Goal: Task Accomplishment & Management: Use online tool/utility

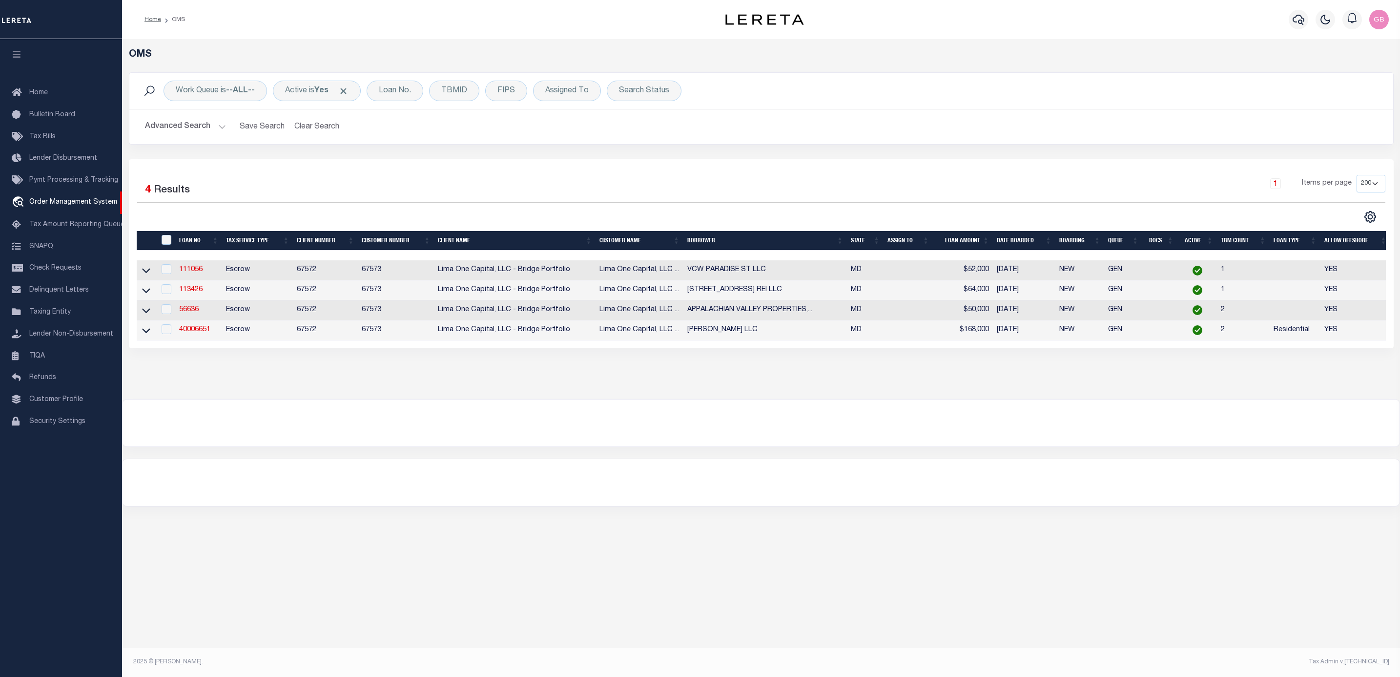
select select "200"
click at [1302, 15] on icon "button" at bounding box center [1299, 20] width 12 height 12
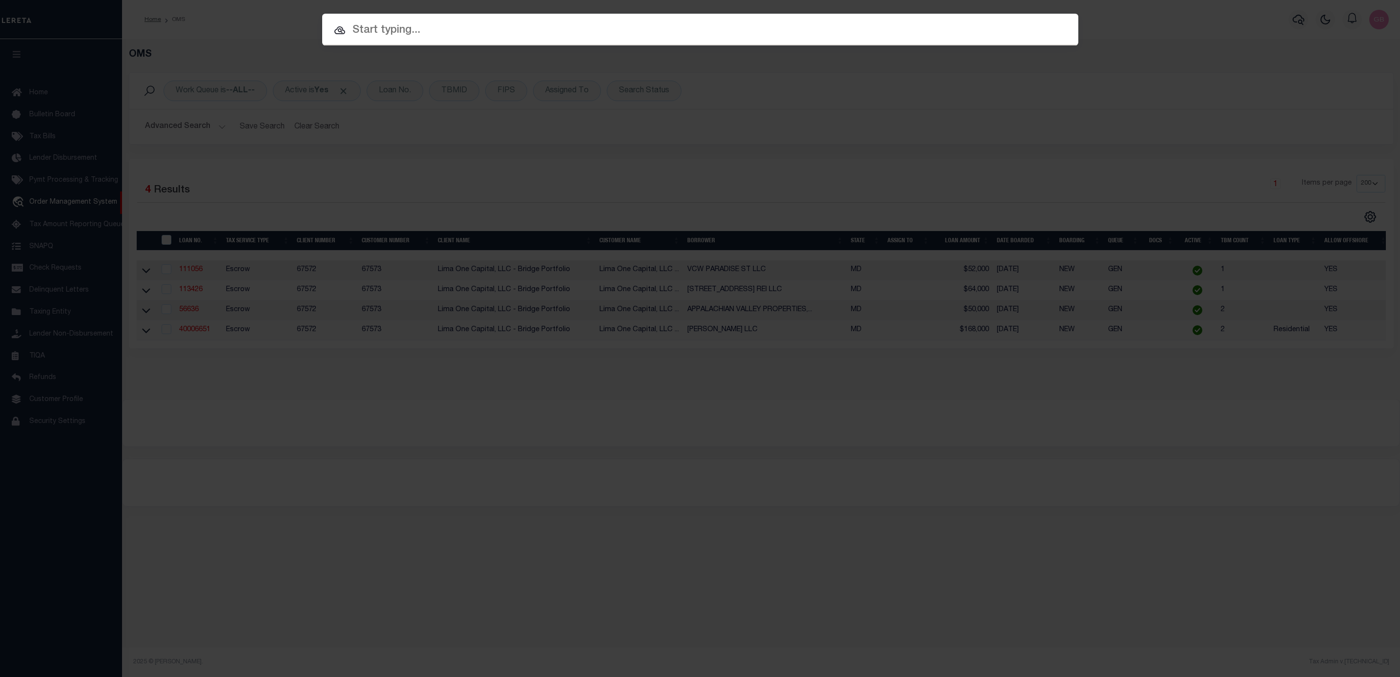
paste input "A0840154"
type input "A0840154"
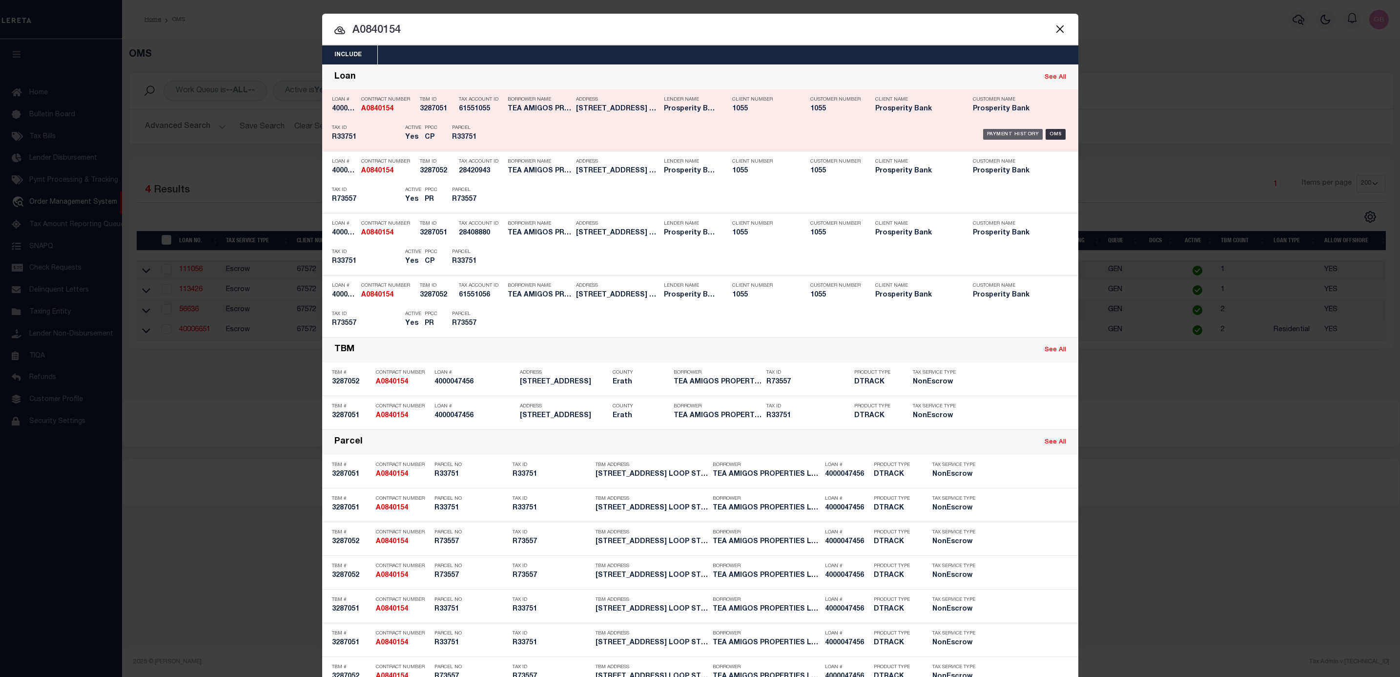
click at [1008, 135] on div "Payment History" at bounding box center [1013, 134] width 60 height 11
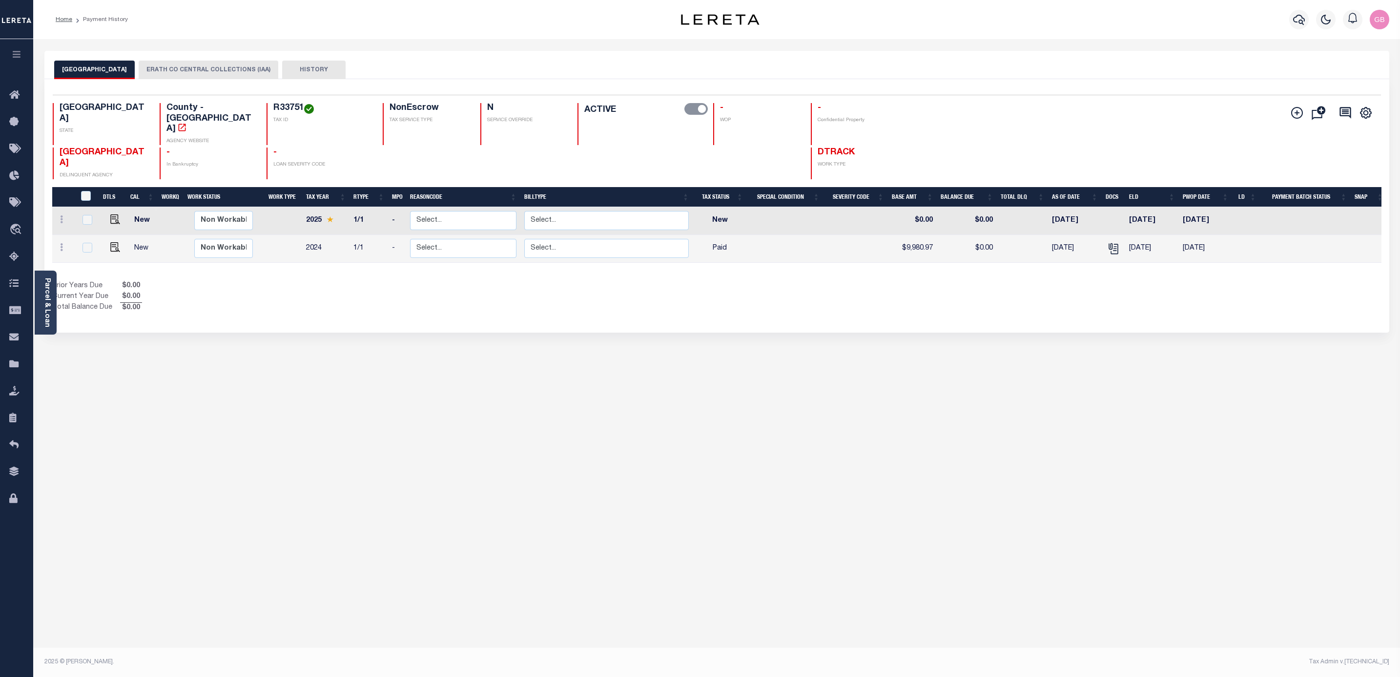
click at [139, 70] on button "ERATH CO CENTRAL COLLECTIONS (IAA)" at bounding box center [209, 70] width 140 height 19
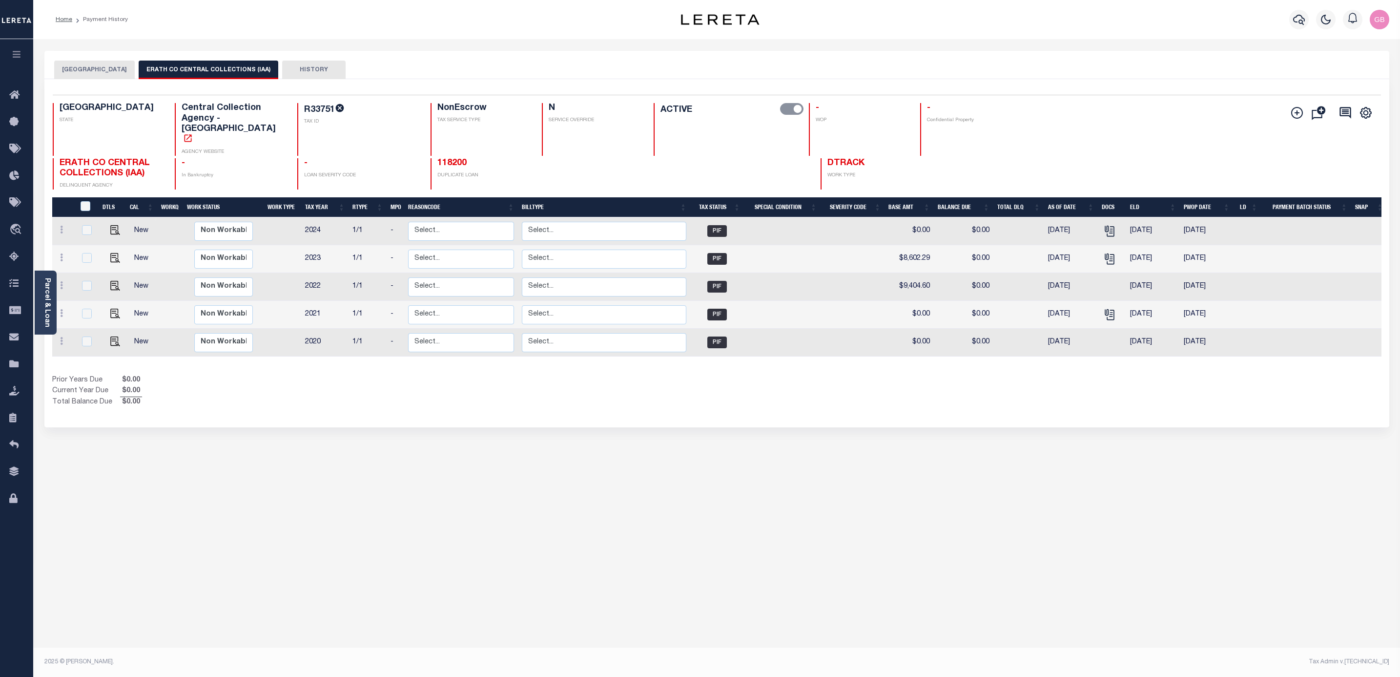
click at [85, 70] on button "[GEOGRAPHIC_DATA]" at bounding box center [94, 70] width 81 height 19
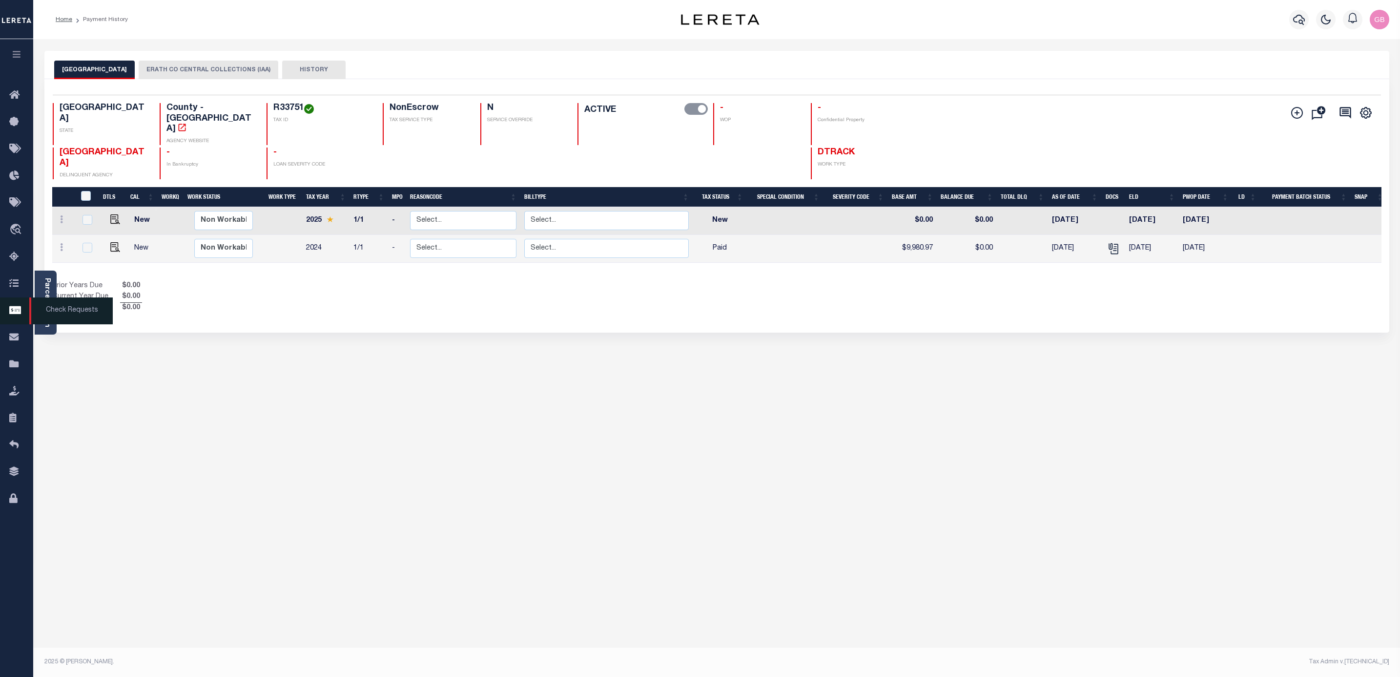
click at [41, 311] on span "Check Requests" at bounding box center [70, 310] width 83 height 27
click at [44, 285] on link "Parcel & Loan" at bounding box center [46, 302] width 7 height 49
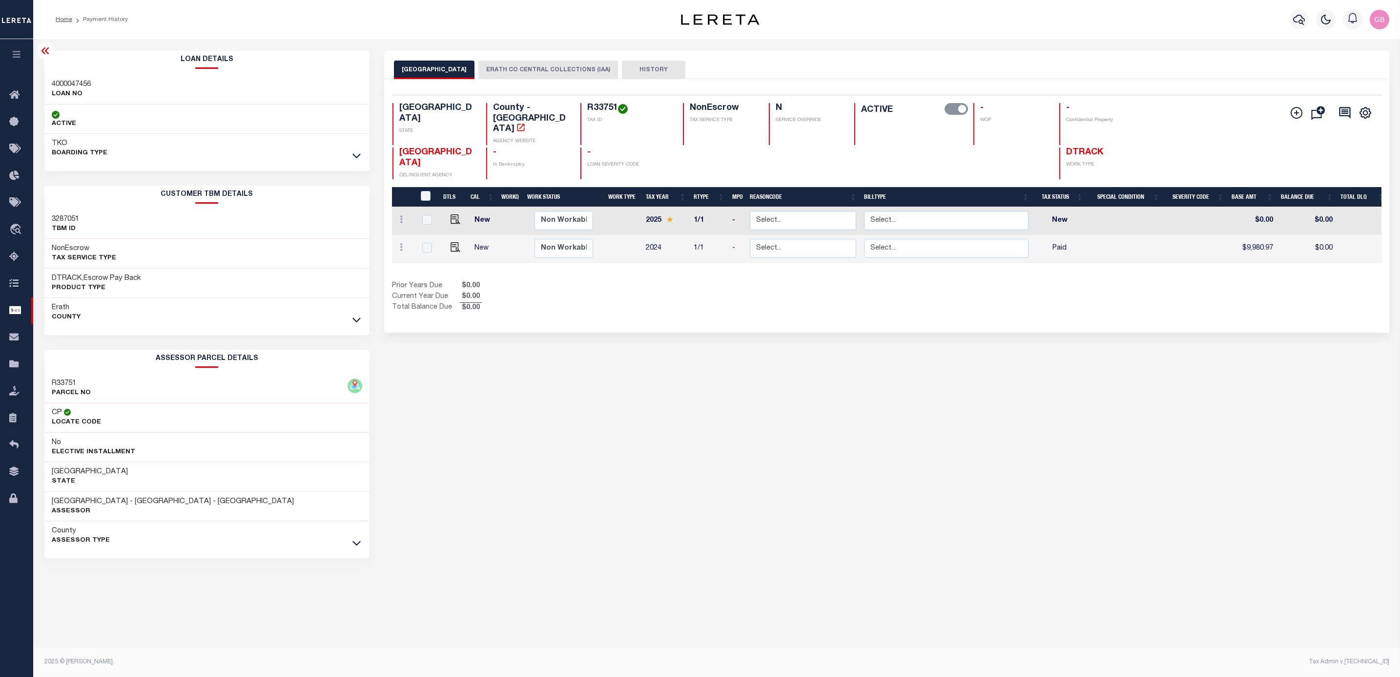
click at [355, 320] on icon at bounding box center [357, 319] width 8 height 10
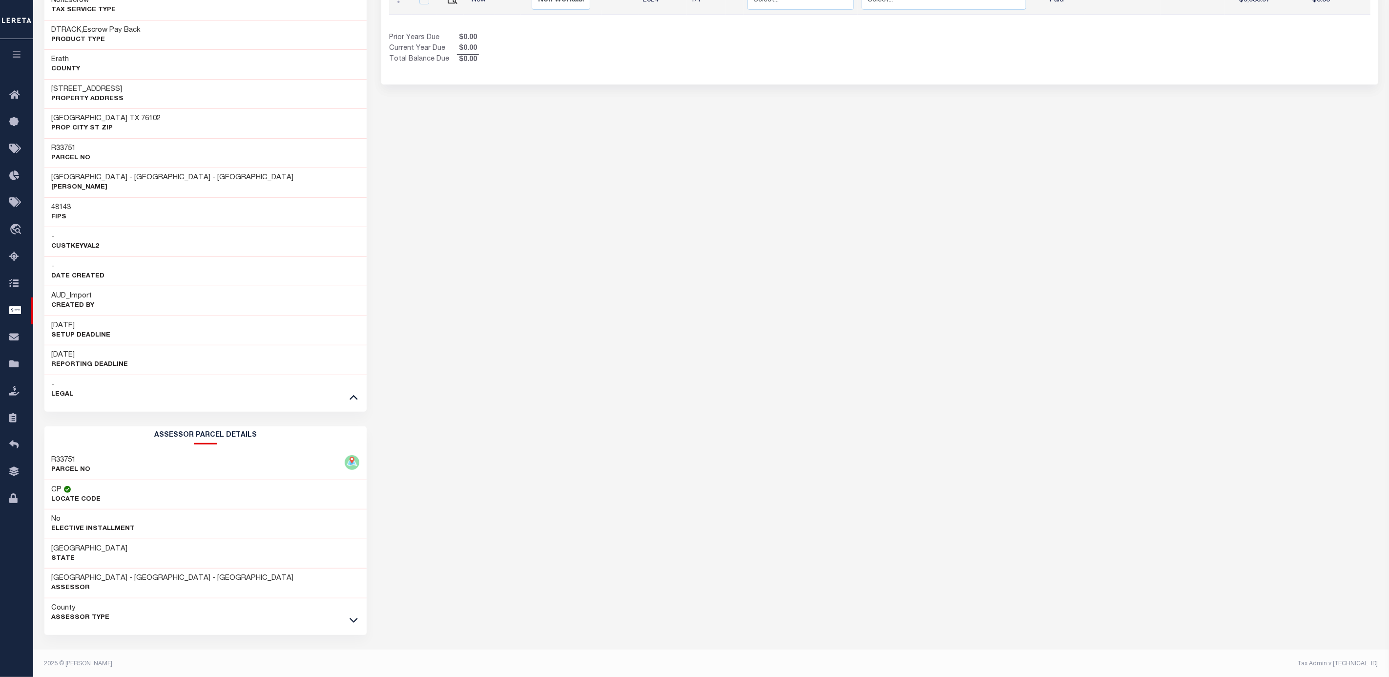
scroll to position [256, 0]
click at [353, 612] on div at bounding box center [353, 617] width 11 height 11
click at [353, 618] on icon at bounding box center [354, 618] width 8 height 10
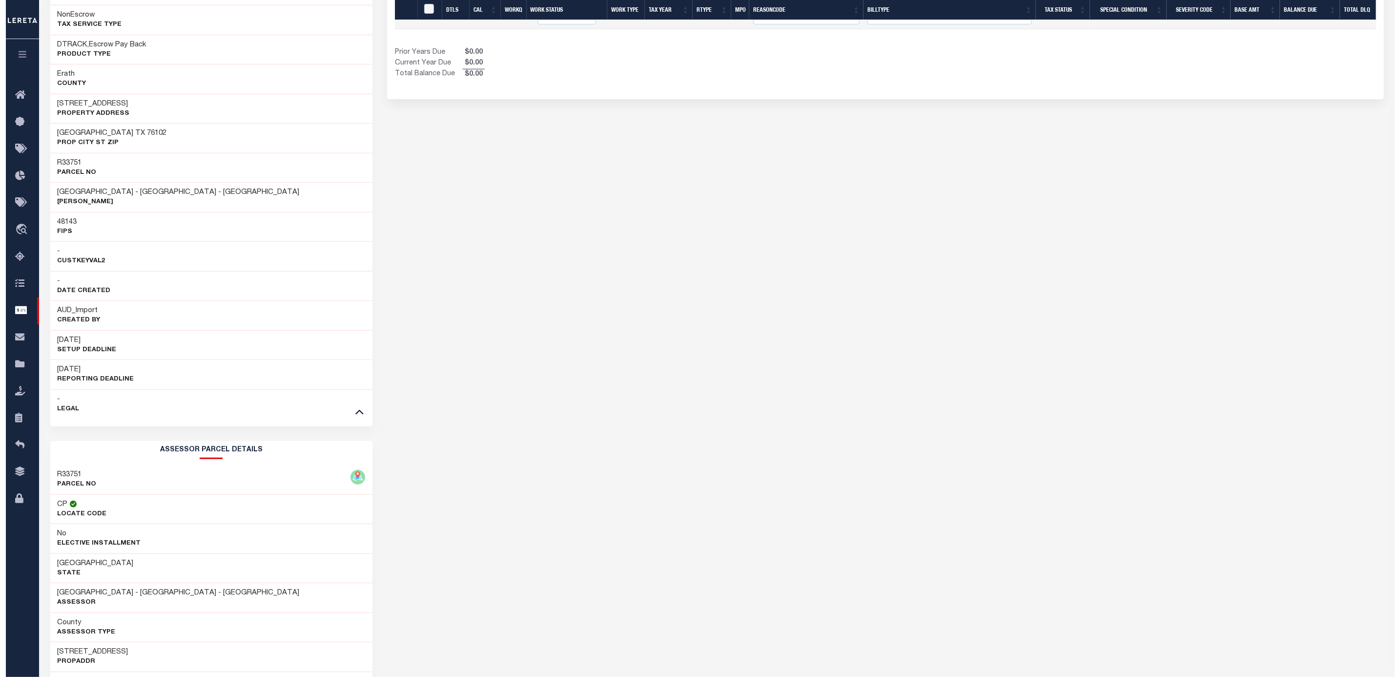
scroll to position [0, 0]
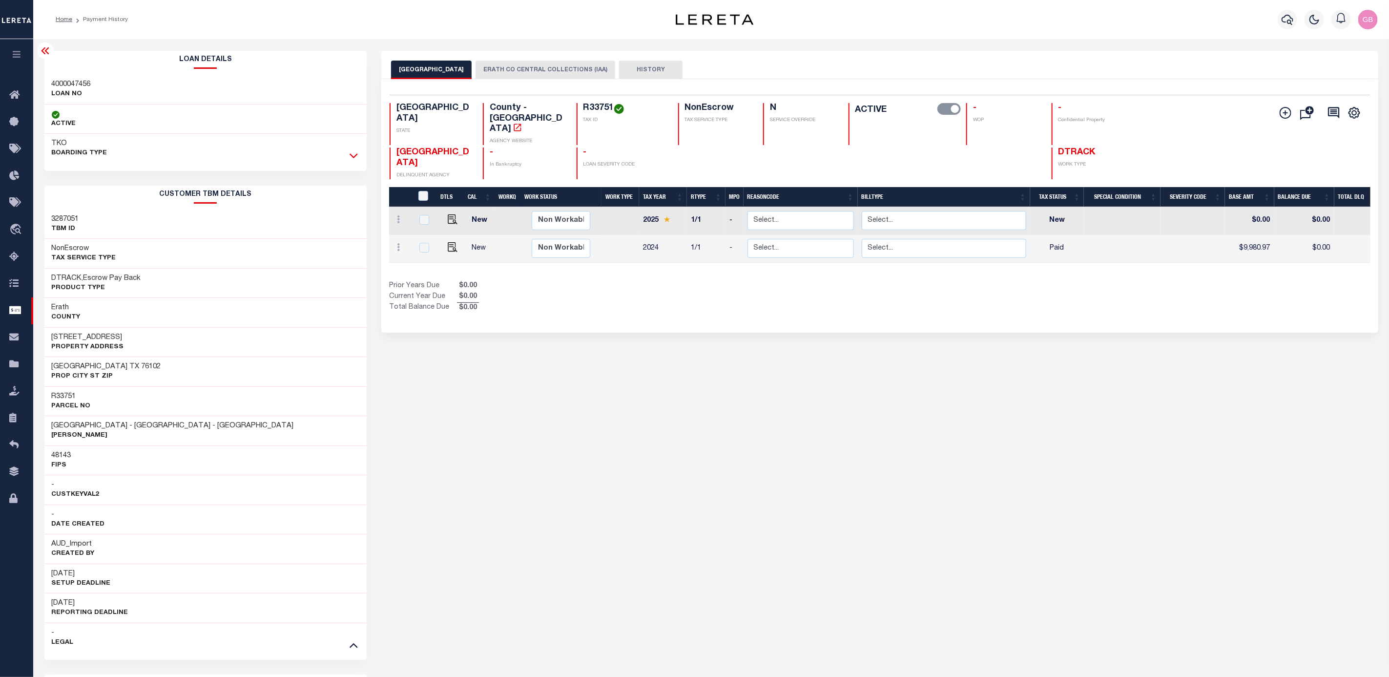
click at [354, 152] on icon at bounding box center [354, 155] width 8 height 10
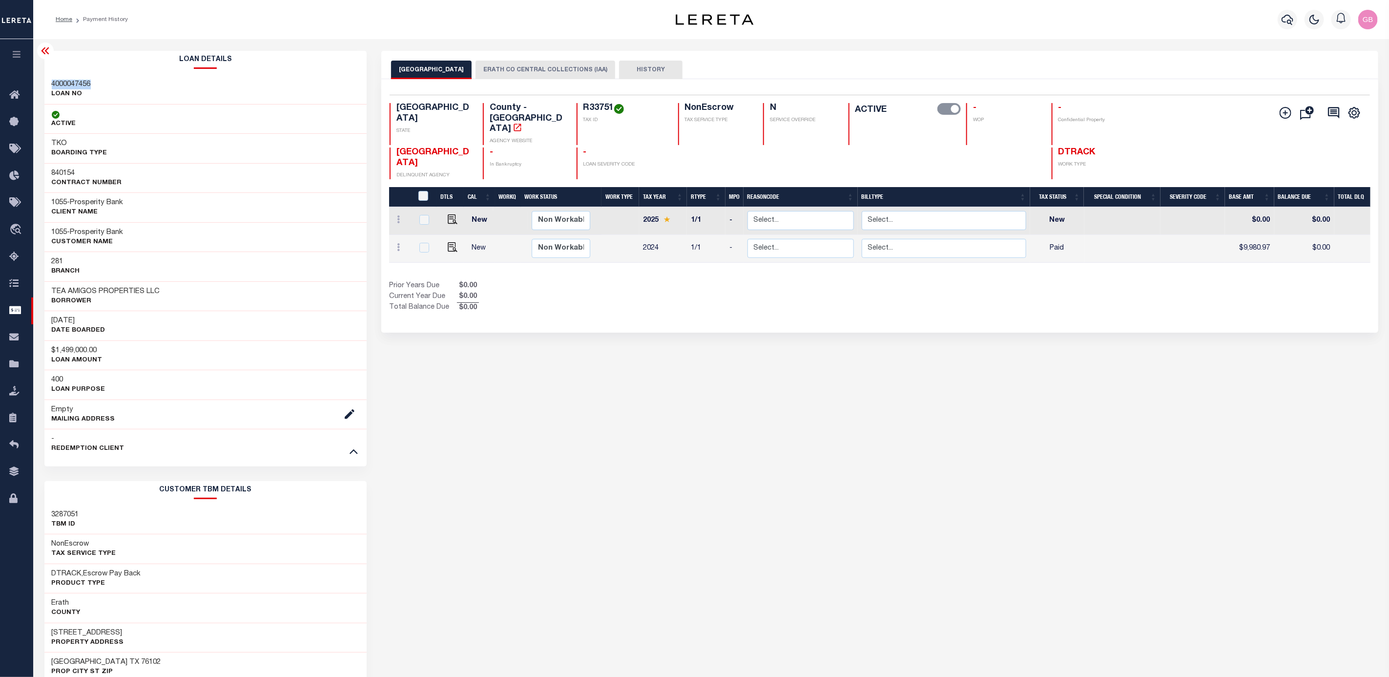
drag, startPoint x: 96, startPoint y: 84, endPoint x: 40, endPoint y: 88, distance: 56.3
copy h3 "4000047456"
click at [1290, 21] on icon "button" at bounding box center [1288, 20] width 12 height 12
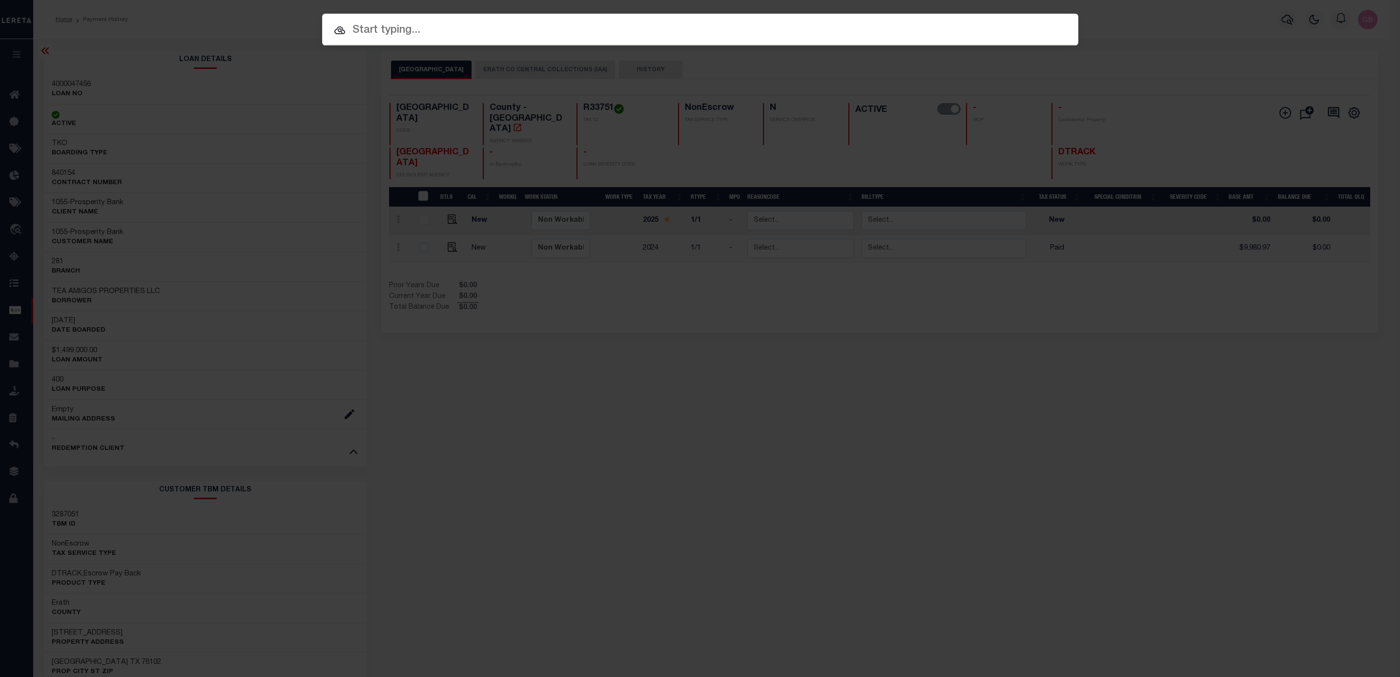
paste input "4000047456"
type input "4000047456"
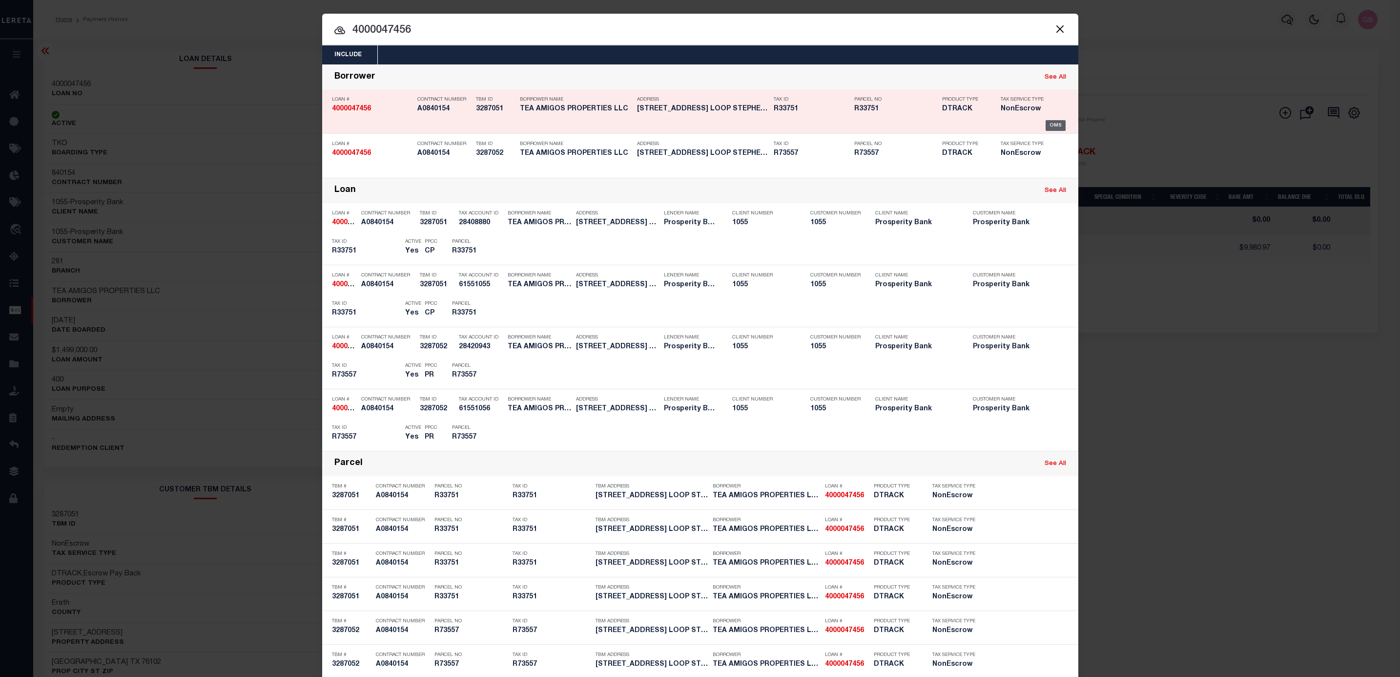
click at [1056, 125] on div "OMS" at bounding box center [1056, 125] width 20 height 11
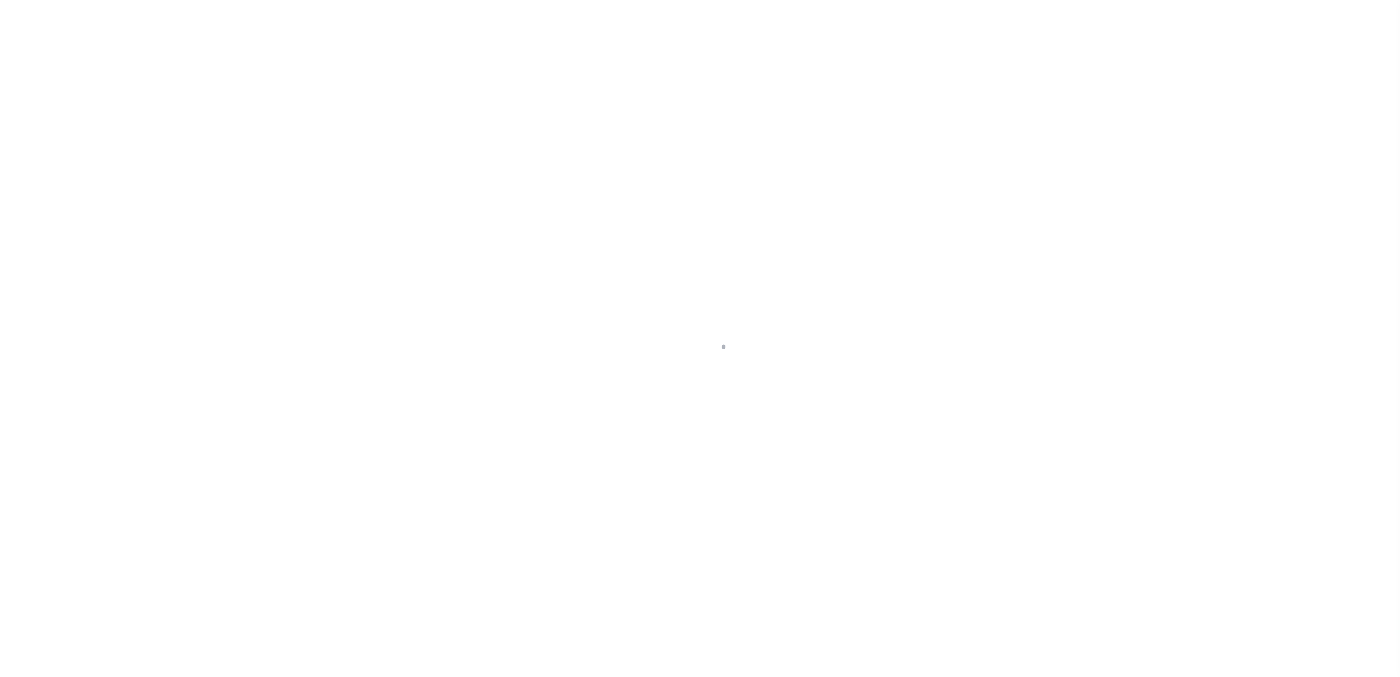
type input "4000047456"
type input "TEA AMIGOS PROPERTIES LLC"
select select
select select "400"
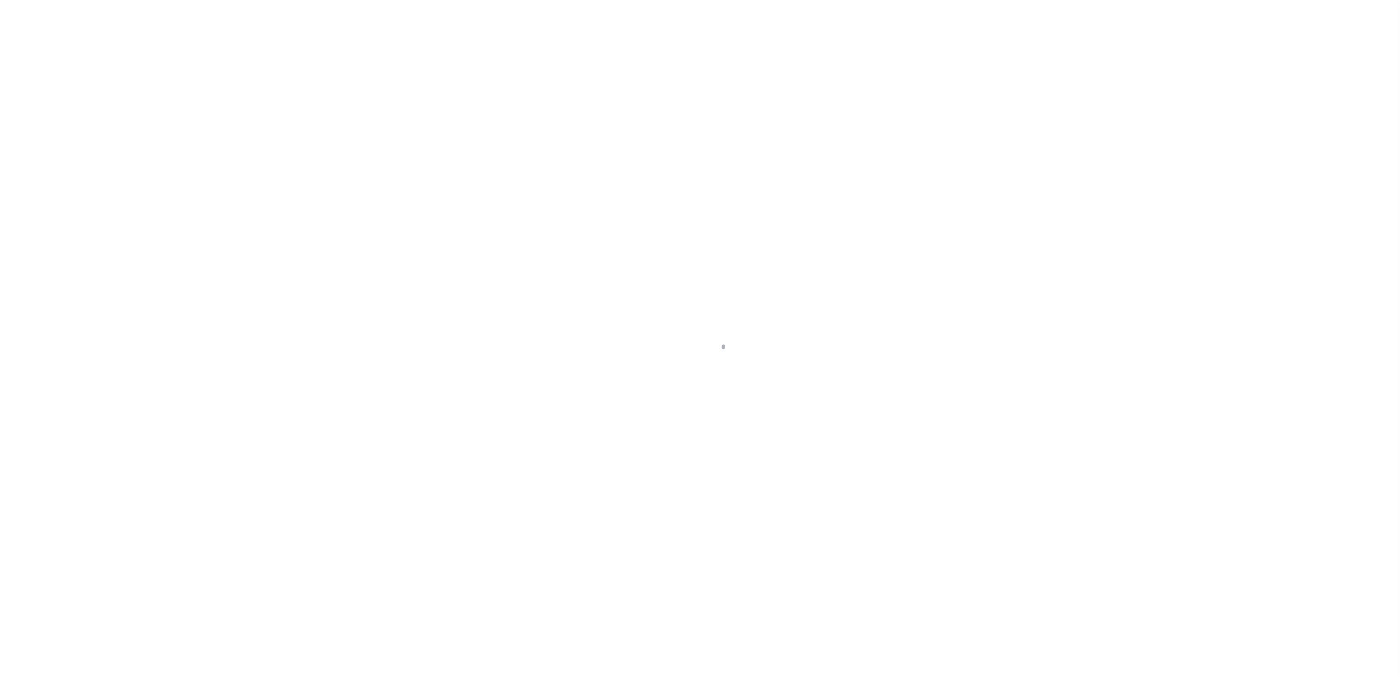
select select "NonEscrow"
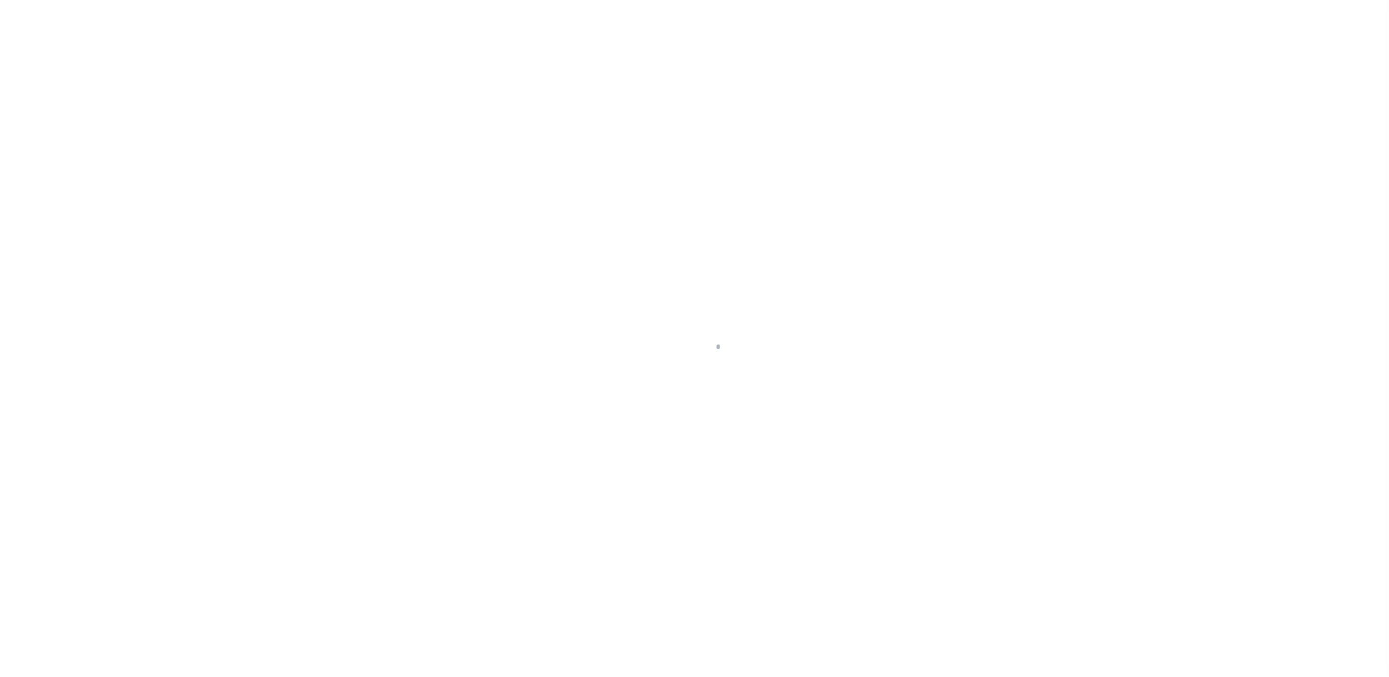
select select "14718"
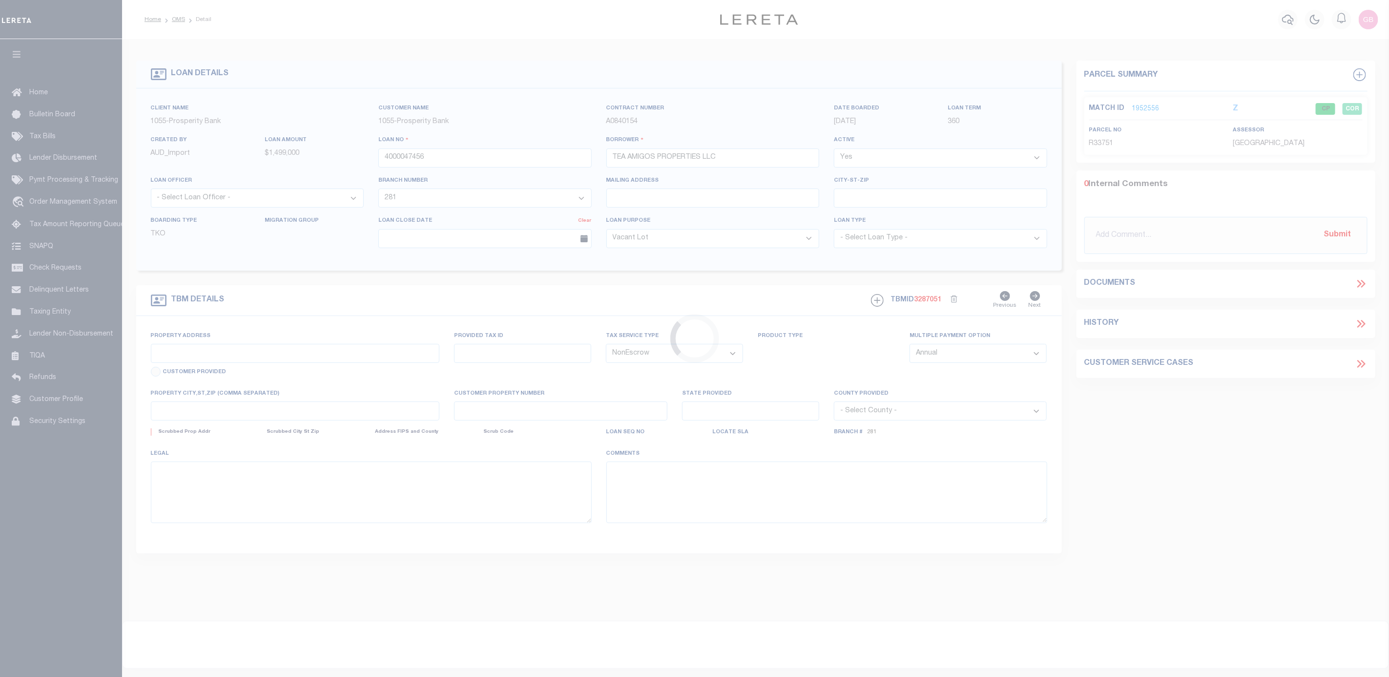
type input "[STREET_ADDRESS]"
type input "R33751"
select select
type input "STEPHENVILLE TX 76102"
type input "[GEOGRAPHIC_DATA]"
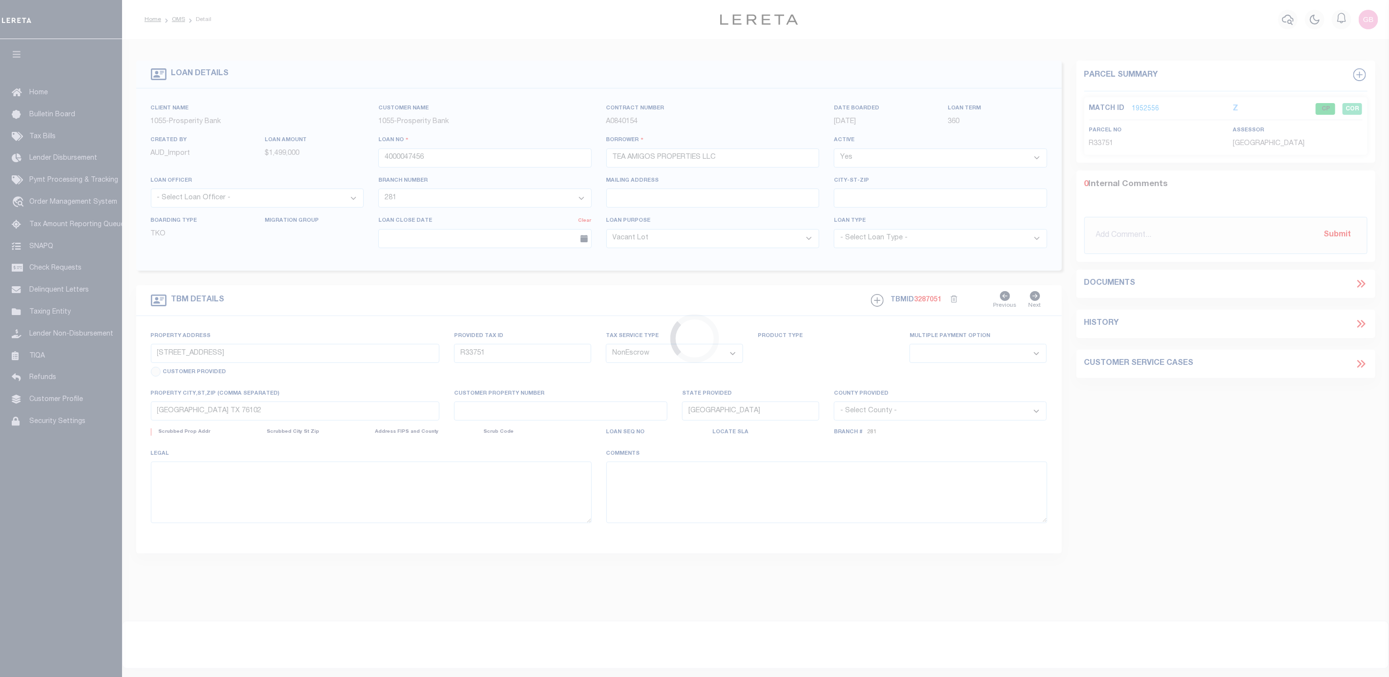
select select
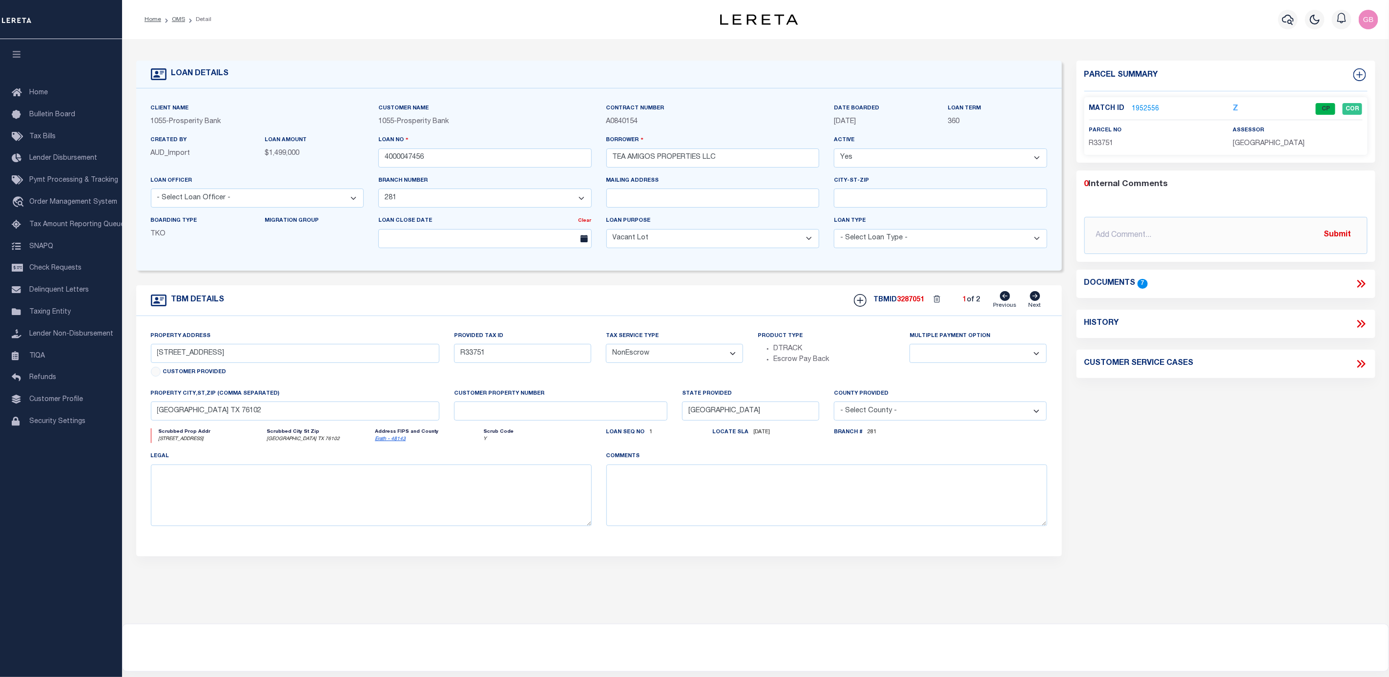
click at [1143, 107] on link "1952556" at bounding box center [1145, 109] width 27 height 10
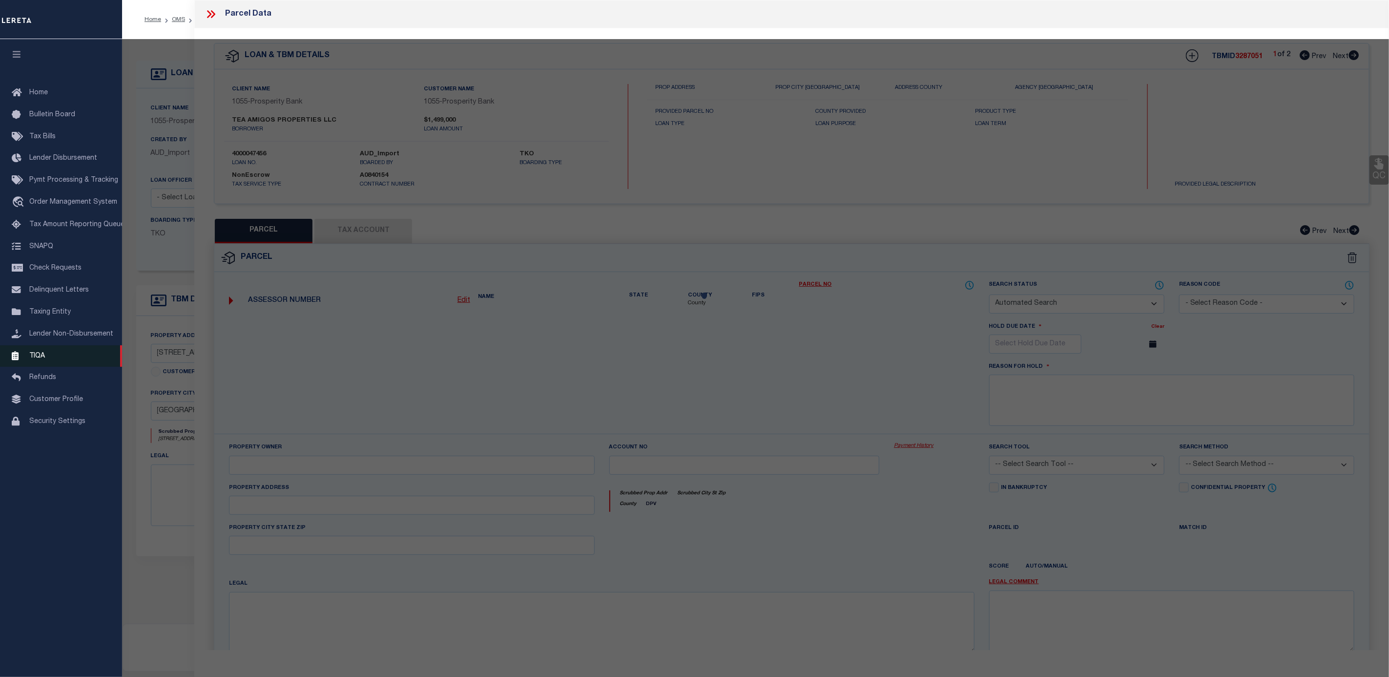
checkbox input "false"
select select "CP"
type input "TEA AMIGOS PROPERTIES LLC"
select select
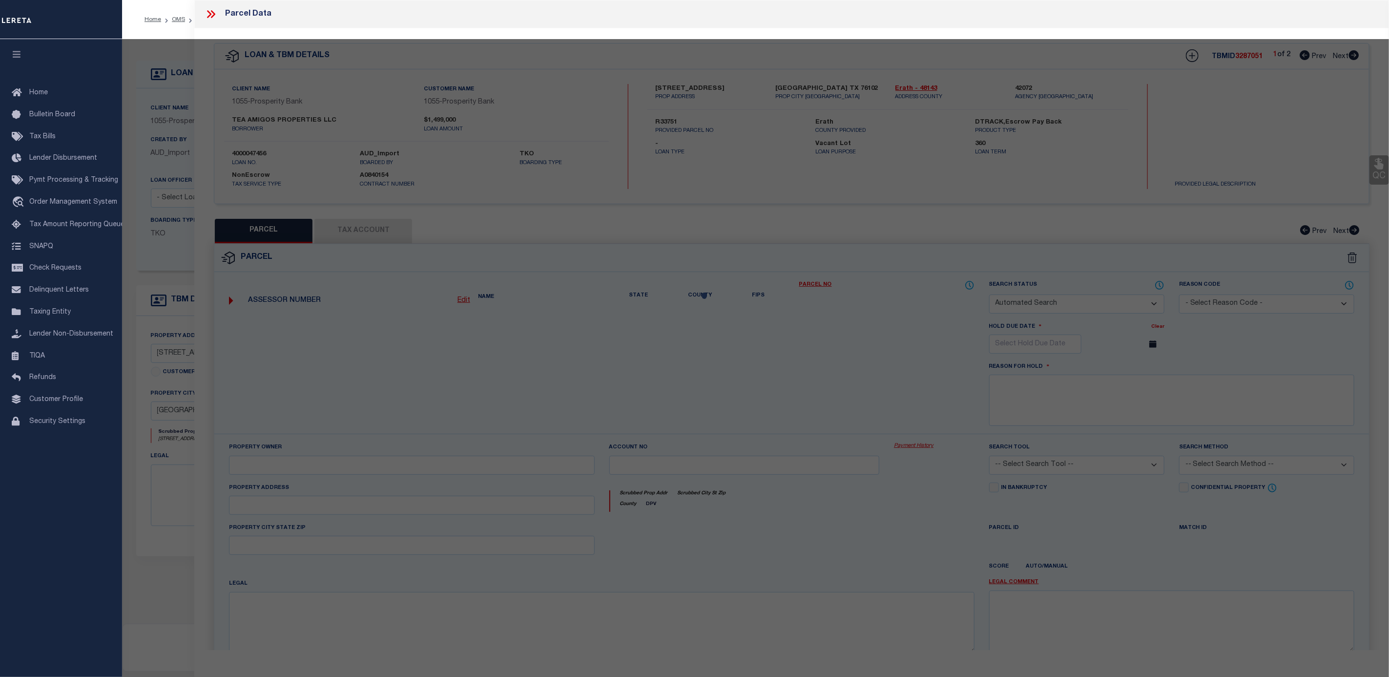
type input "1710 W SOUTH LOOP"
checkbox input "false"
type input "[GEOGRAPHIC_DATA] TX 76102"
type textarea "Acres 0.832, S6200 SOUTH SIDE ADDITION, BLOCK 32;, LOT 20;21; (PT OF 21)"
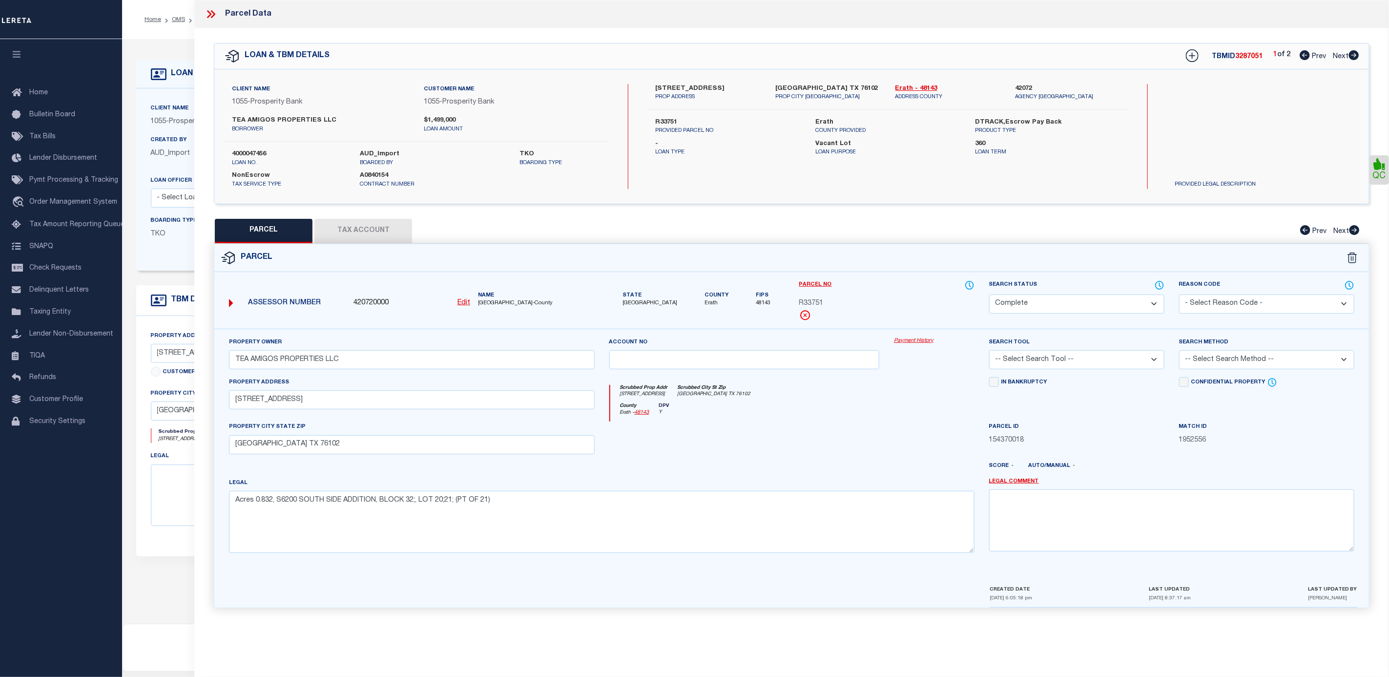
drag, startPoint x: 382, startPoint y: 230, endPoint x: 811, endPoint y: 449, distance: 481.7
click at [382, 229] on button "Tax Account" at bounding box center [363, 231] width 98 height 24
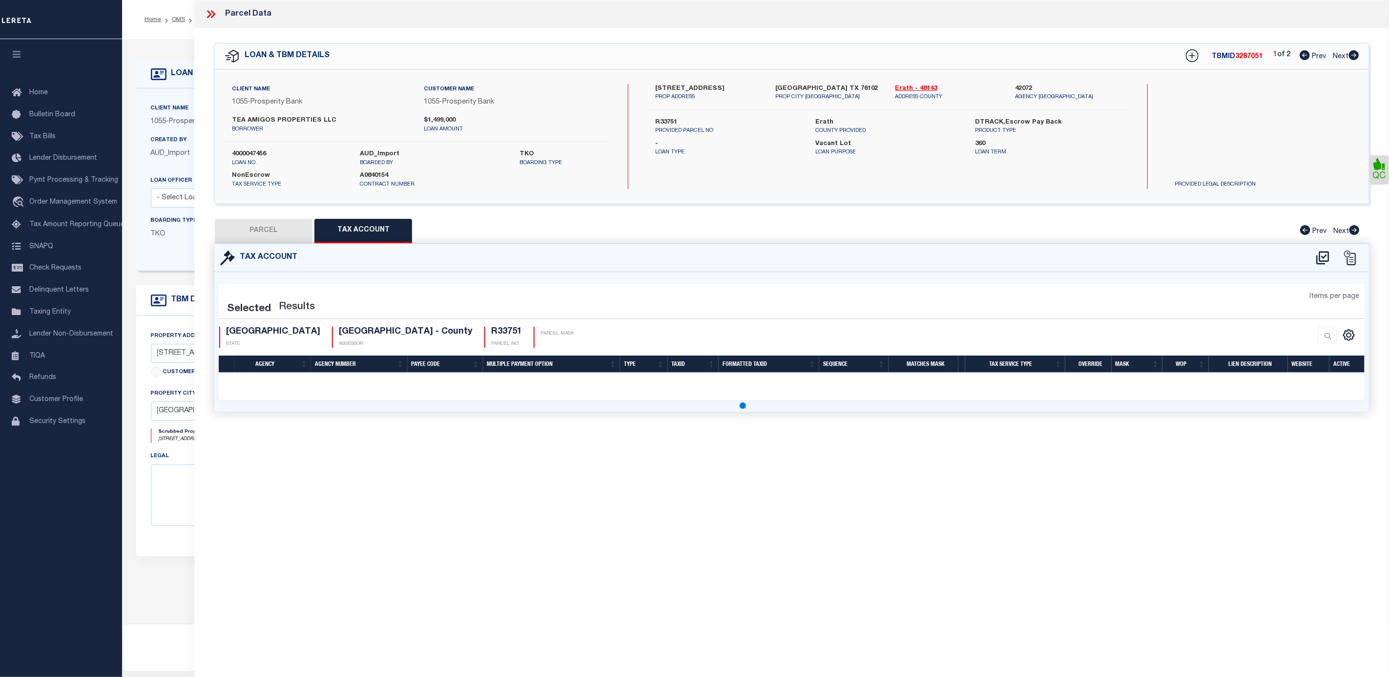
select select "100"
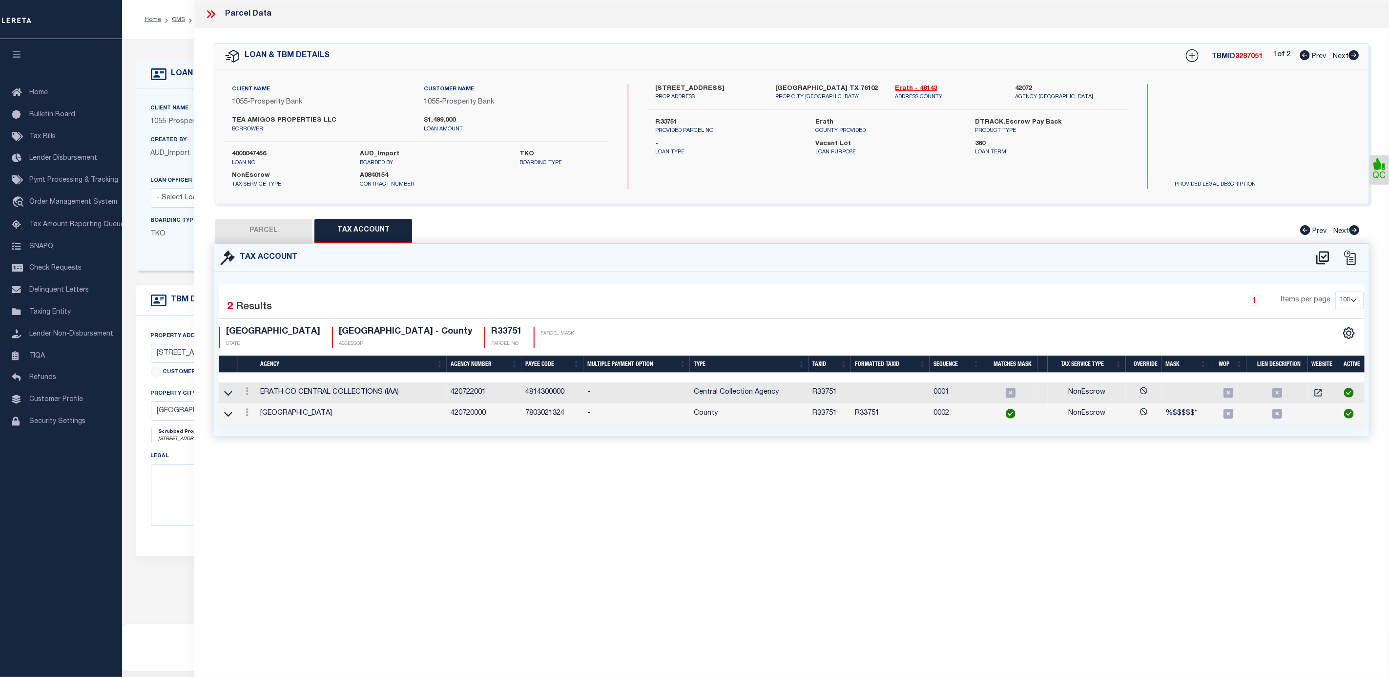
click at [277, 235] on button "PARCEL" at bounding box center [264, 231] width 98 height 24
select select "AS"
checkbox input "false"
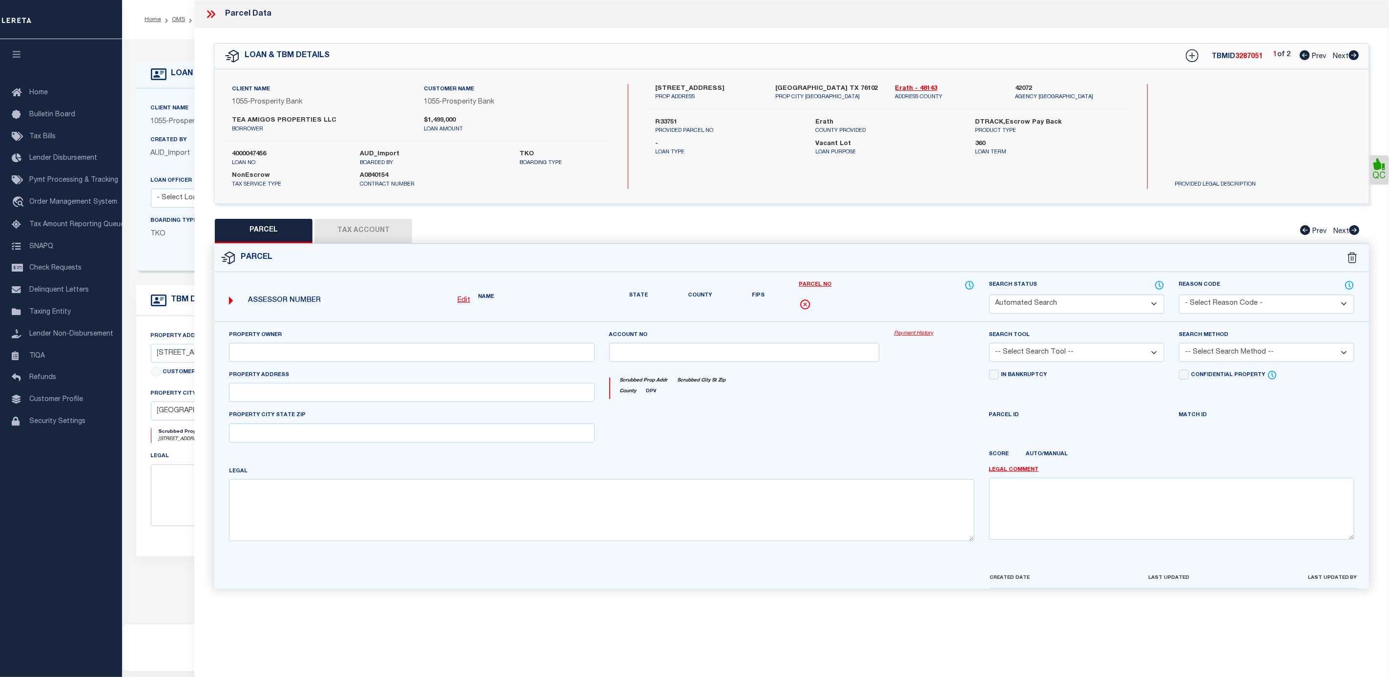
select select "CP"
type input "TEA AMIGOS PROPERTIES LLC"
select select
type input "1710 W SOUTH LOOP"
checkbox input "false"
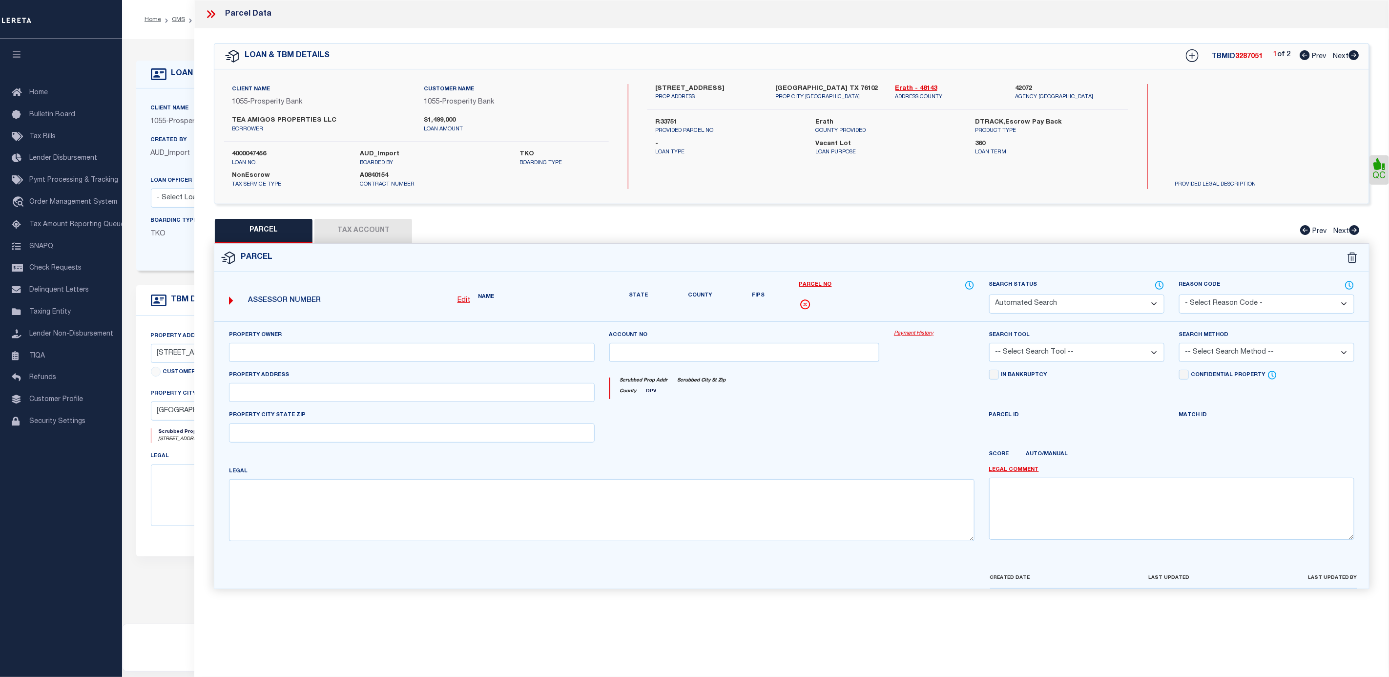
type input "[GEOGRAPHIC_DATA] TX 76102"
type textarea "Acres 0.832, S6200 SOUTH SIDE ADDITION, BLOCK 32;, LOT 20;21; (PT OF 21)"
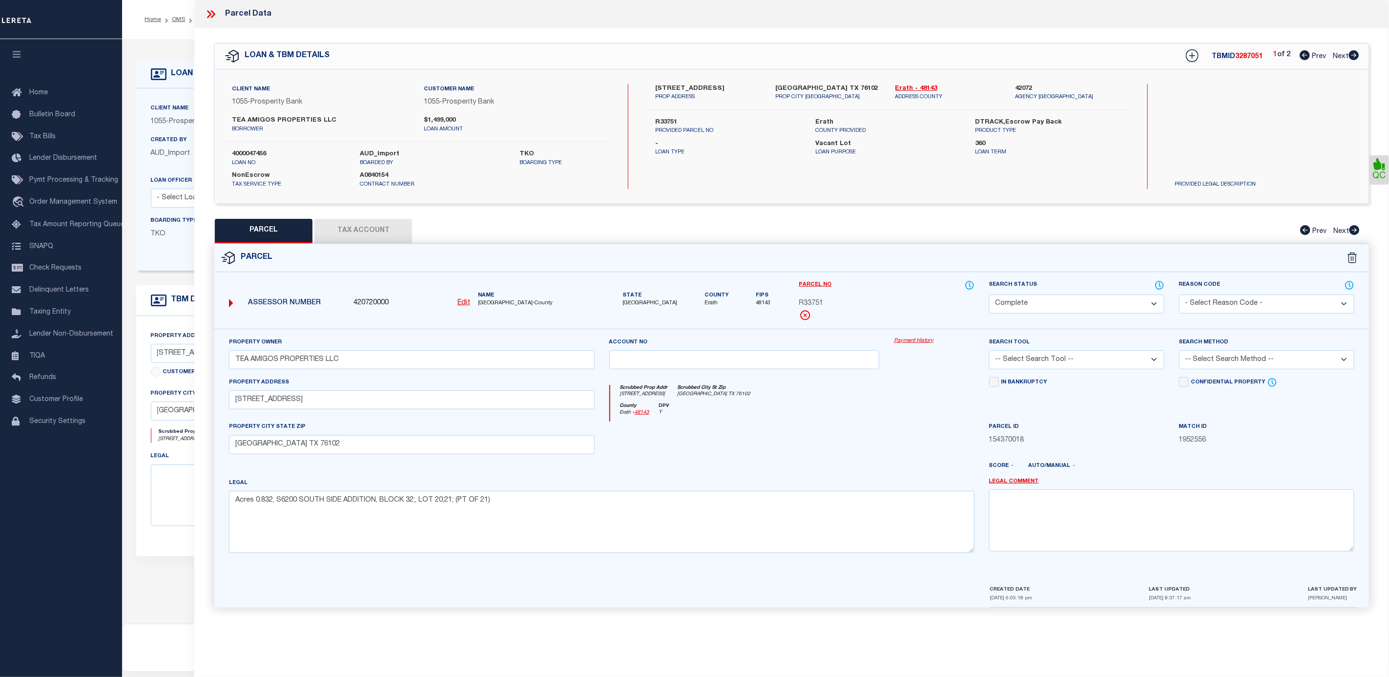
drag, startPoint x: 351, startPoint y: 232, endPoint x: 406, endPoint y: 226, distance: 56.0
click at [351, 231] on button "Tax Account" at bounding box center [363, 231] width 98 height 24
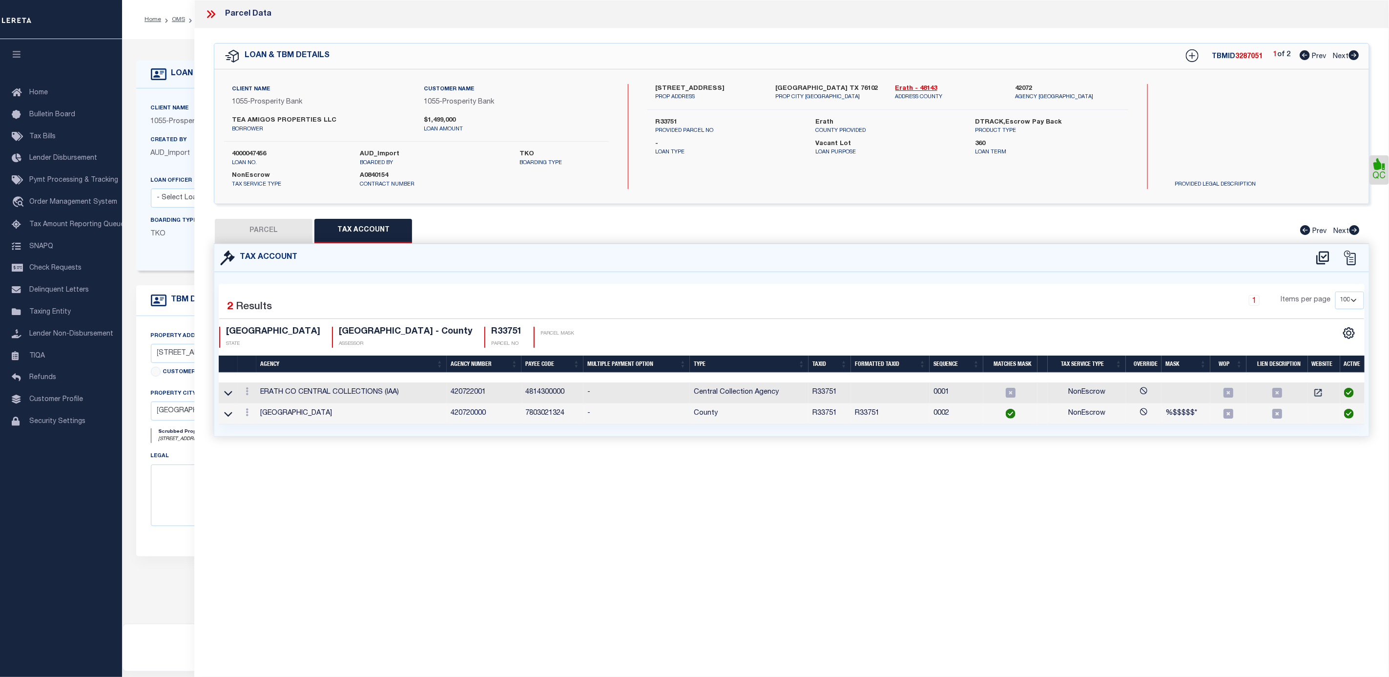
select select "100"
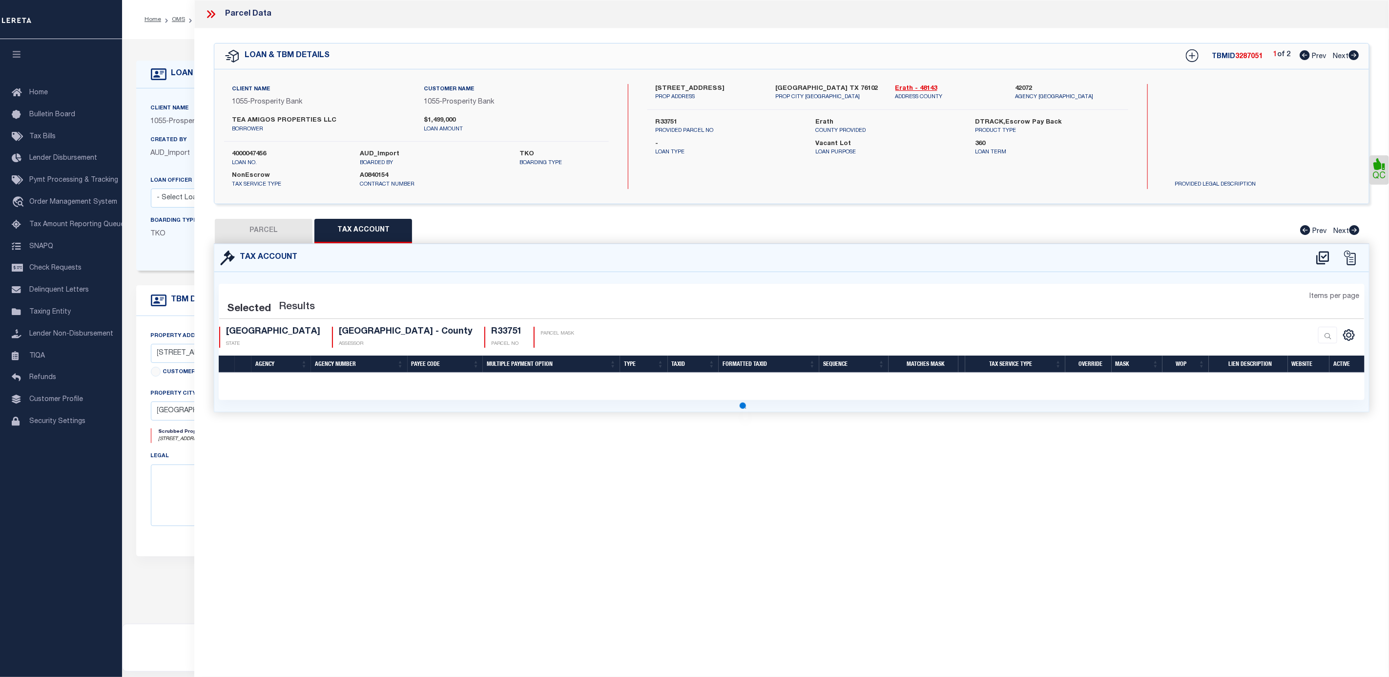
select select "100"
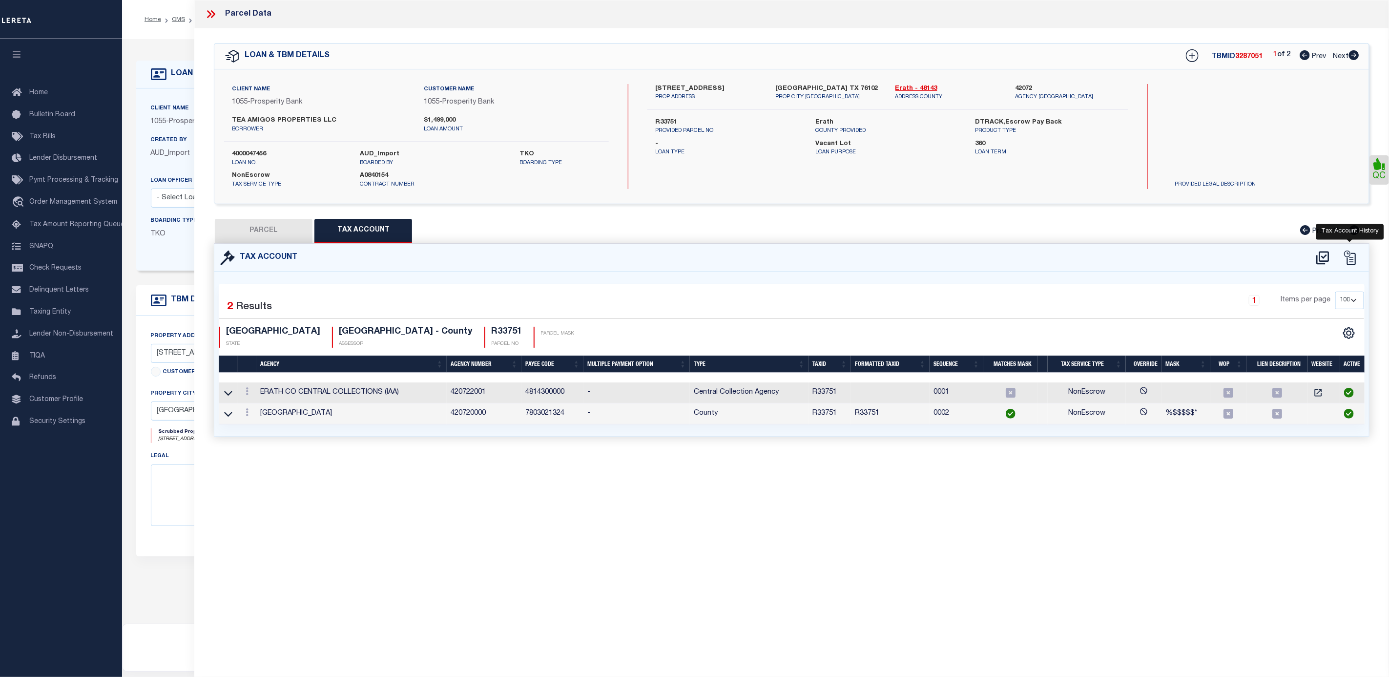
click at [1345, 251] on icon at bounding box center [1350, 257] width 15 height 15
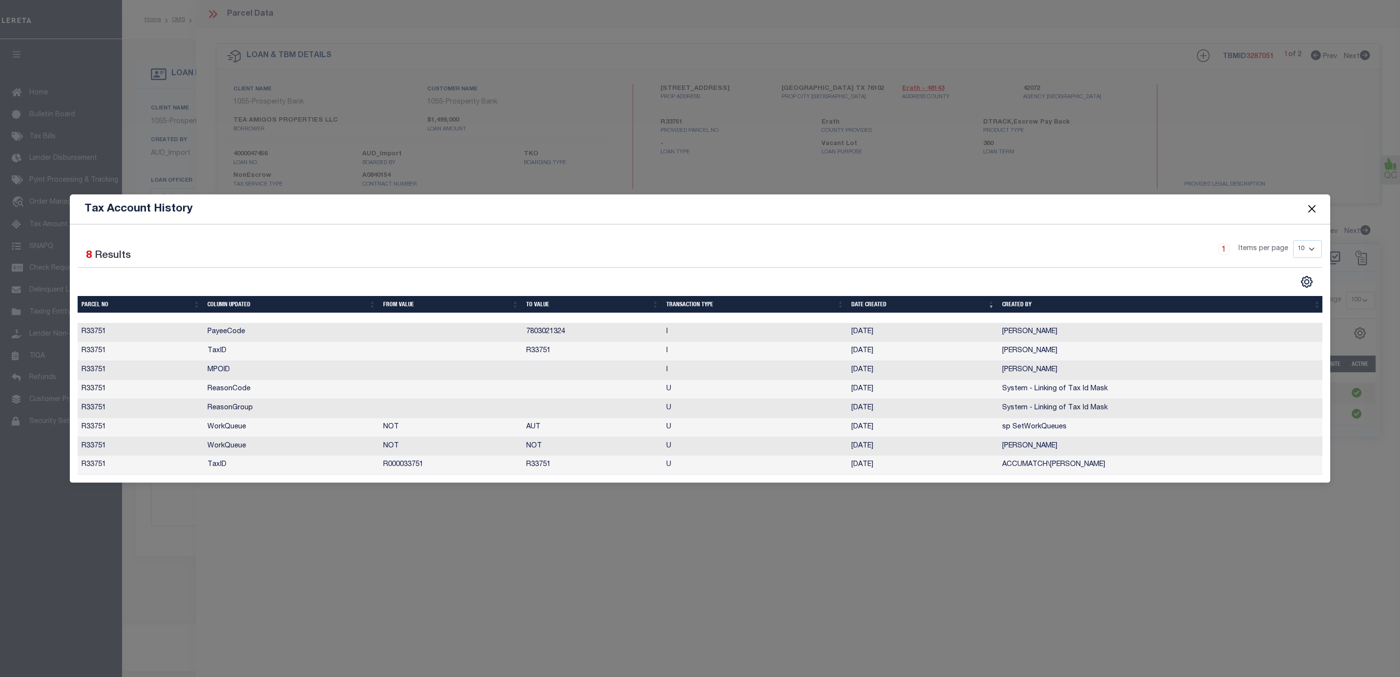
click at [1310, 204] on button "Close" at bounding box center [1312, 209] width 13 height 13
